Goal: Task Accomplishment & Management: Manage account settings

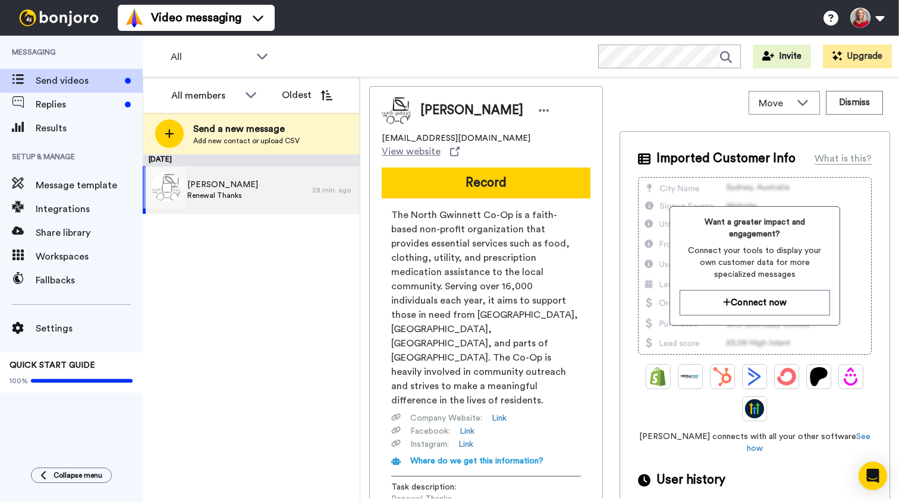
click at [232, 188] on span "[PERSON_NAME]" at bounding box center [222, 185] width 71 height 12
click at [539, 108] on icon at bounding box center [544, 111] width 11 height 12
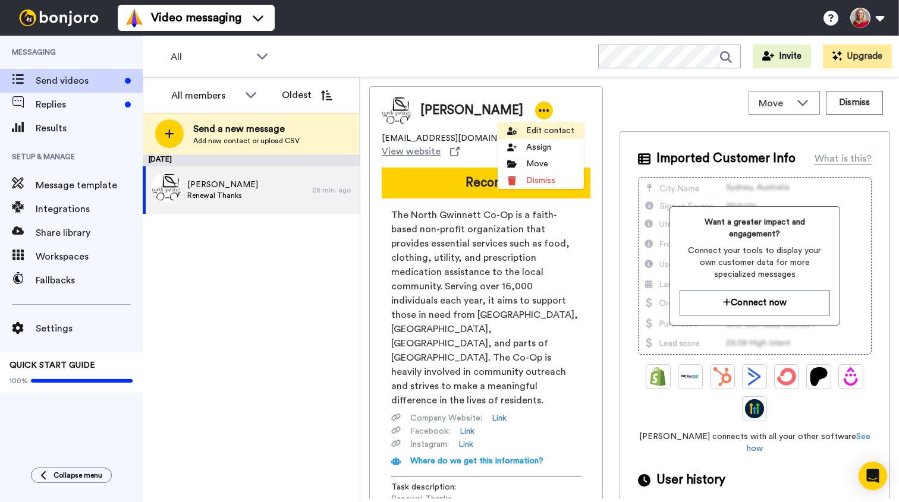
click at [549, 131] on li "Edit contact" at bounding box center [541, 130] width 86 height 17
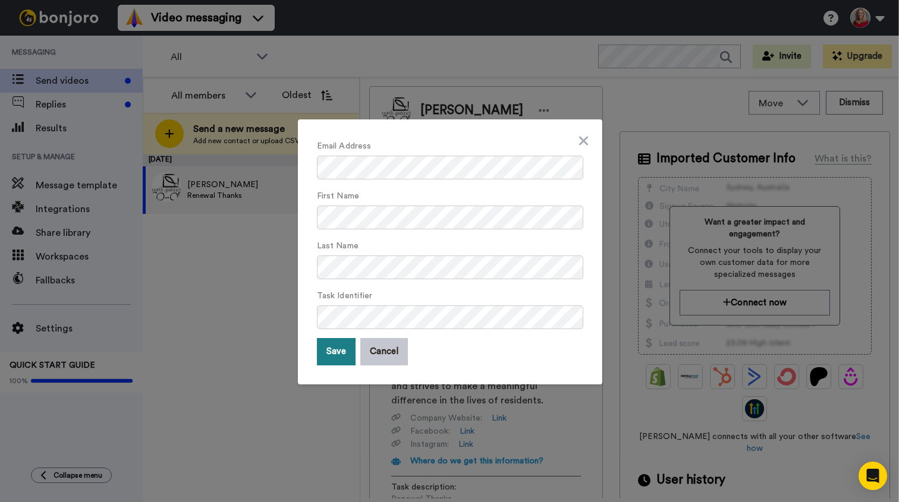
click at [329, 350] on button "Save" at bounding box center [336, 351] width 39 height 27
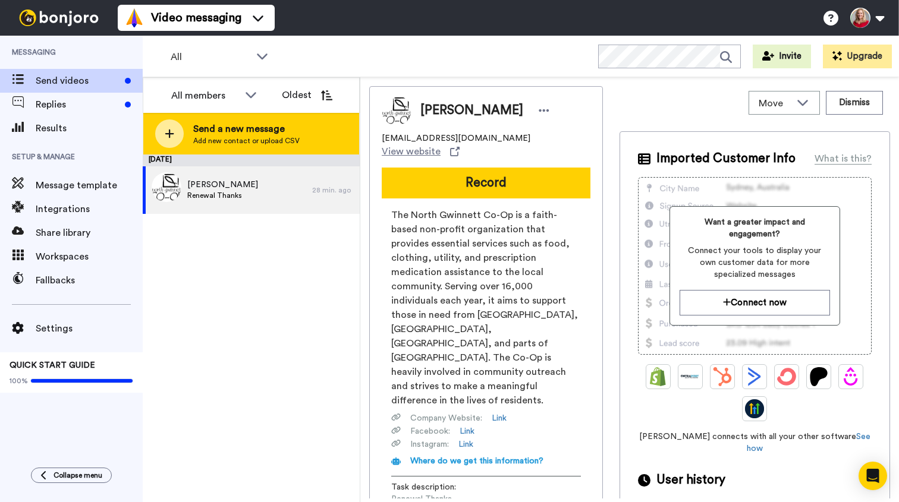
click at [246, 125] on span "Send a new message" at bounding box center [246, 129] width 106 height 14
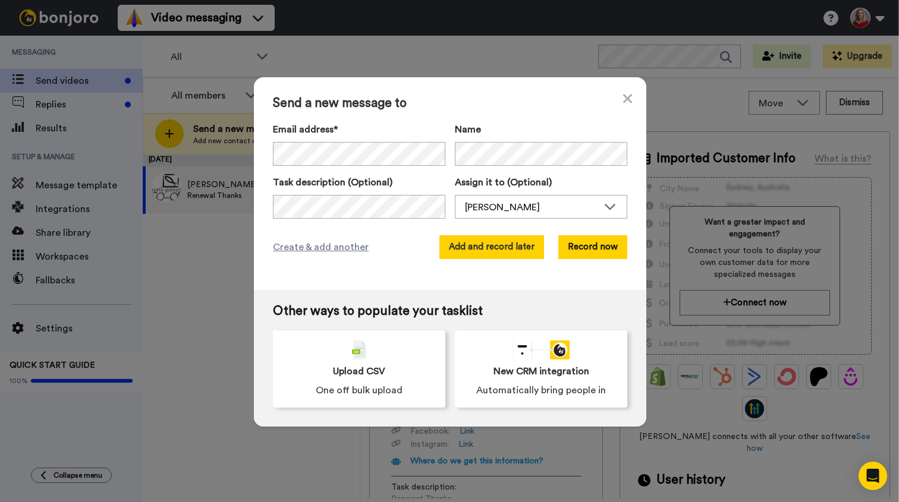
click at [464, 246] on button "Add and record later" at bounding box center [491, 247] width 105 height 24
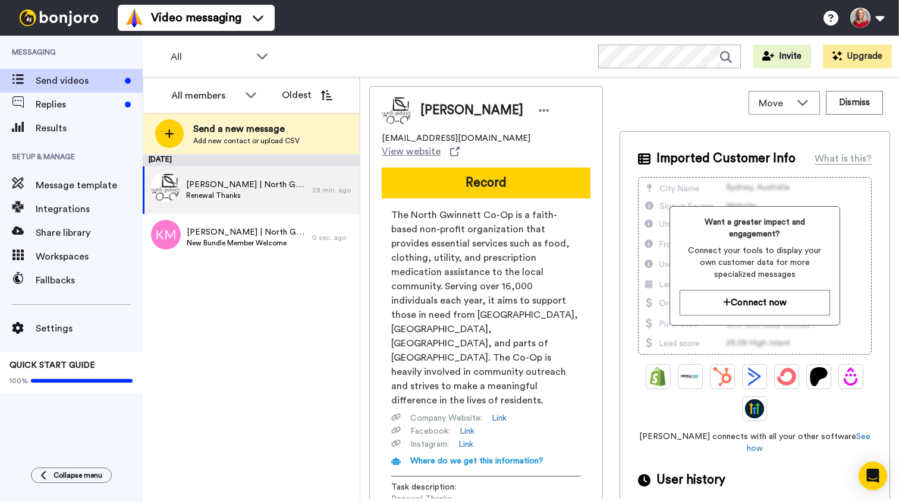
click at [243, 347] on div "[DATE] [PERSON_NAME] | North Gwinnett Cooperative Renewal Thanks 28 min. ago [P…" at bounding box center [251, 329] width 217 height 348
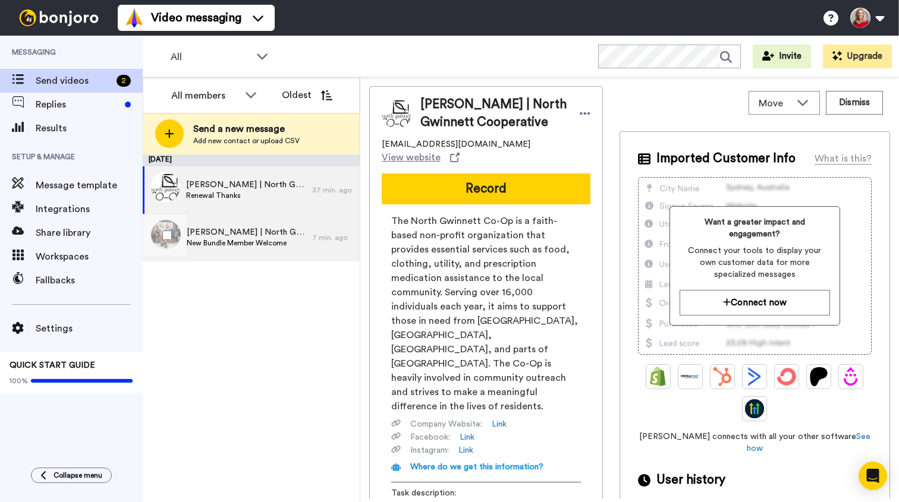
click at [243, 231] on span "[PERSON_NAME] | North Gwinnett Coop" at bounding box center [247, 233] width 120 height 12
